Goal: Information Seeking & Learning: Find contact information

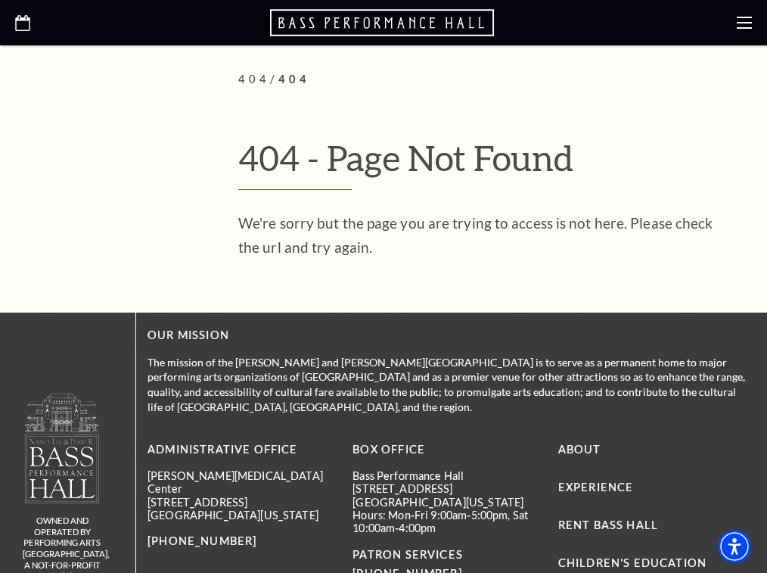
scroll to position [502, 0]
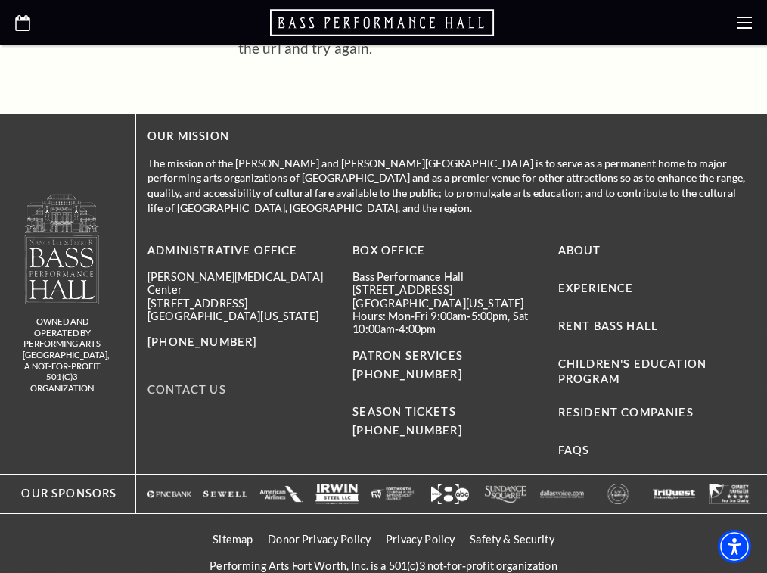
click at [226, 383] on link "Contact Us" at bounding box center [187, 389] width 79 height 13
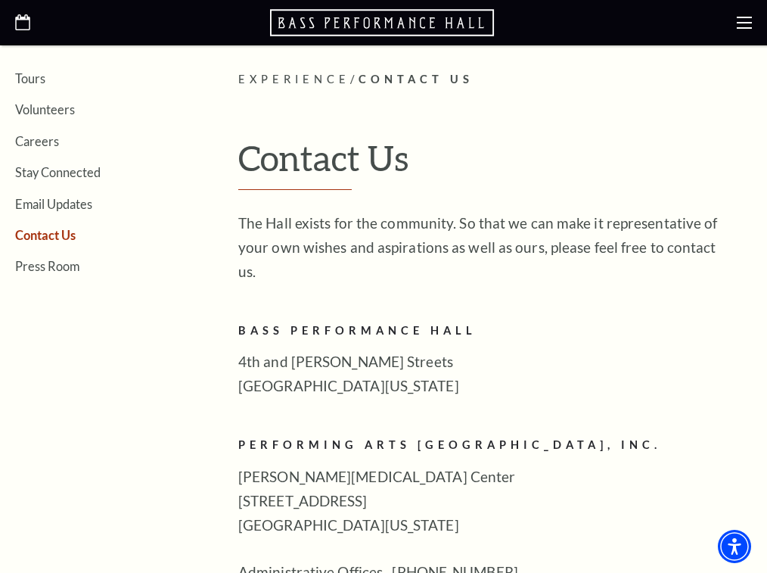
scroll to position [681, 0]
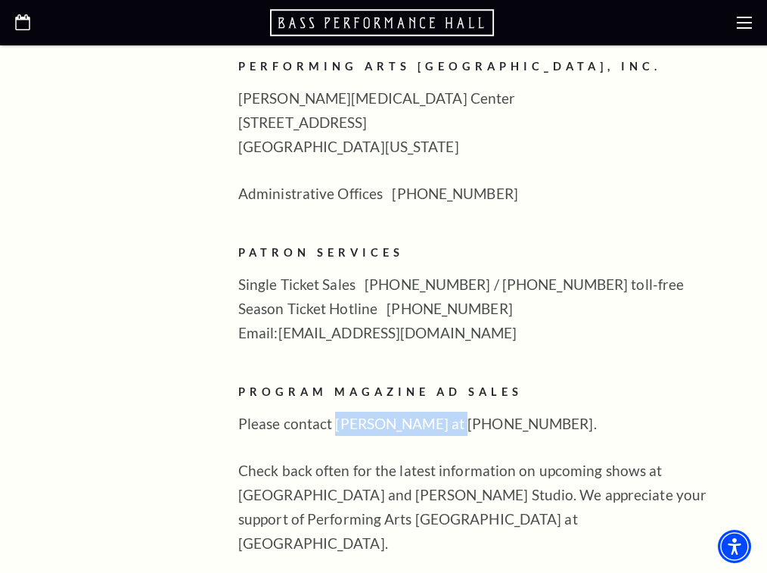
drag, startPoint x: 472, startPoint y: 374, endPoint x: 360, endPoint y: 378, distance: 112.8
click at [360, 412] on p "Please contact Mark Campbell at 817-713-1496." at bounding box center [484, 424] width 492 height 24
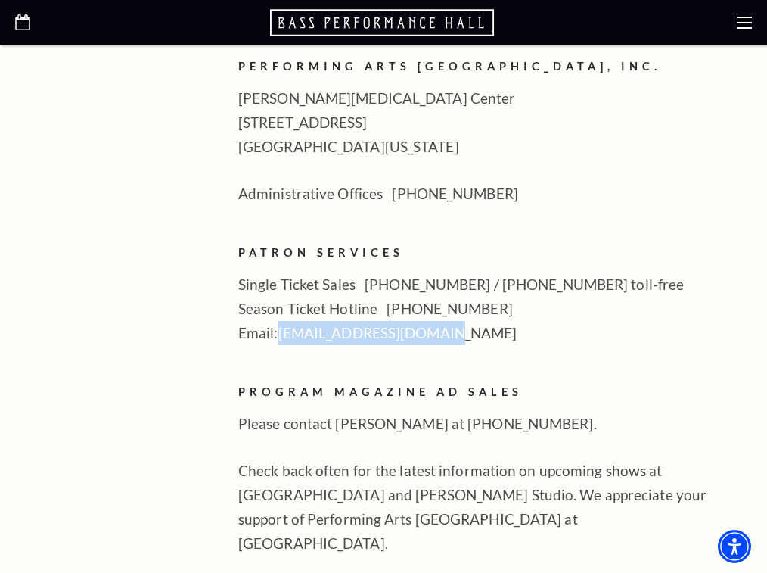
drag, startPoint x: 481, startPoint y: 288, endPoint x: 307, endPoint y: 291, distance: 174.9
click at [307, 291] on p "Single Ticket Sales 817-212-4280 / 877-212-4280 toll-free Season Ticket Hotline…" at bounding box center [484, 308] width 492 height 73
copy p "boxoffice@basshall.com"
